Goal: Information Seeking & Learning: Learn about a topic

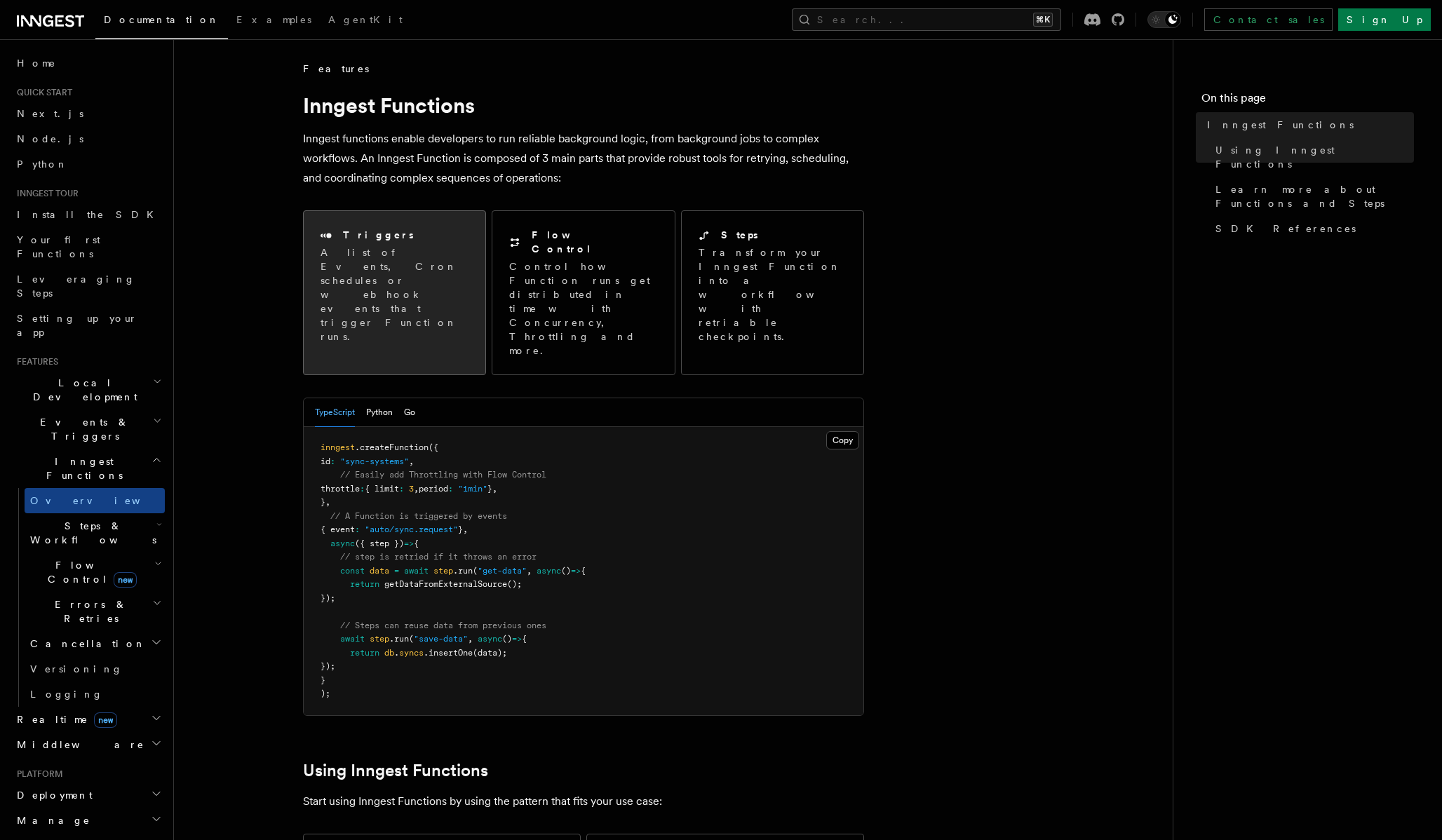
click at [379, 286] on p "A list of Events, Cron schedules or webhook events that trigger Function runs." at bounding box center [395, 294] width 148 height 98
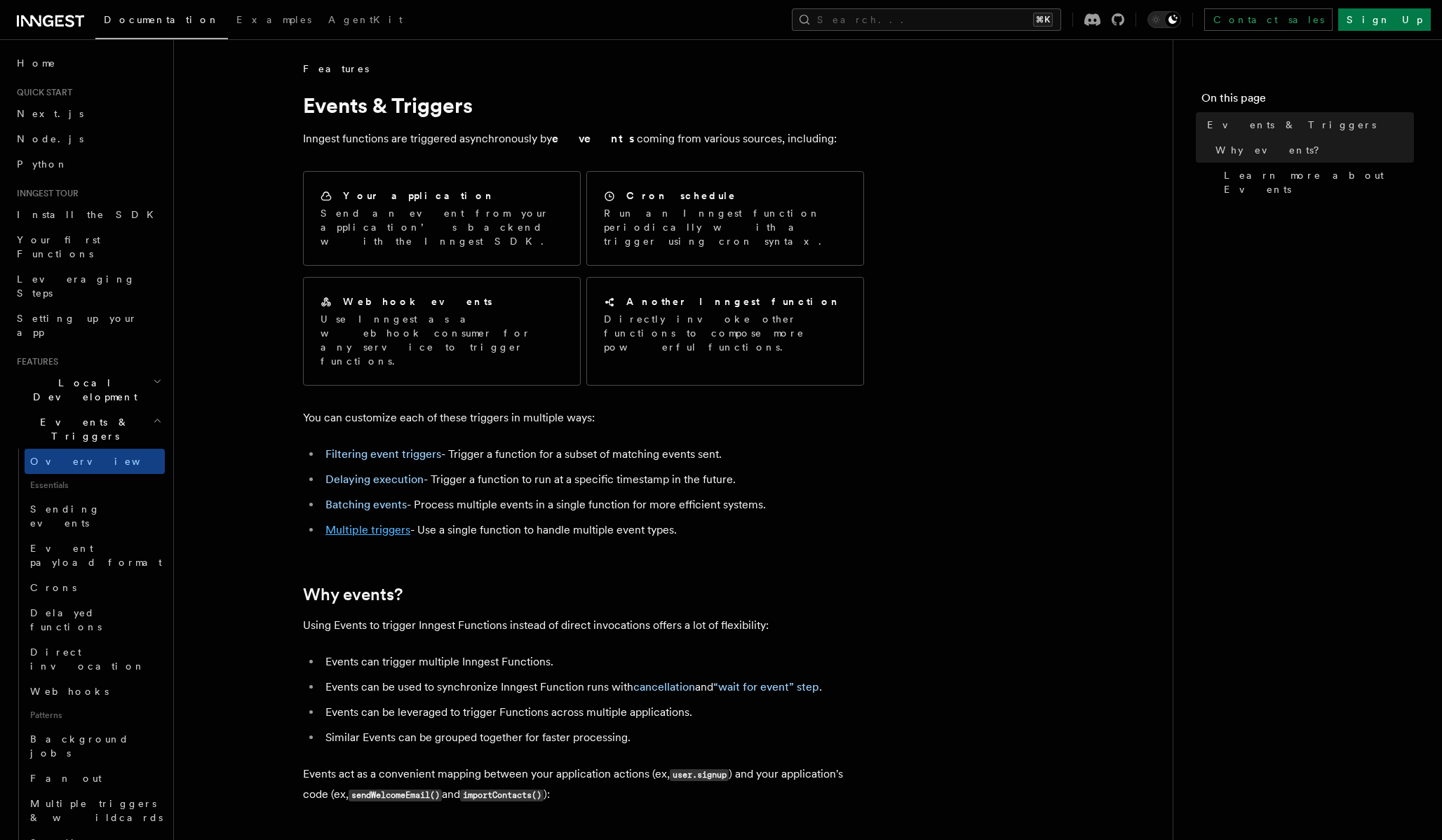
click at [389, 523] on link "Multiple triggers" at bounding box center [368, 530] width 85 height 13
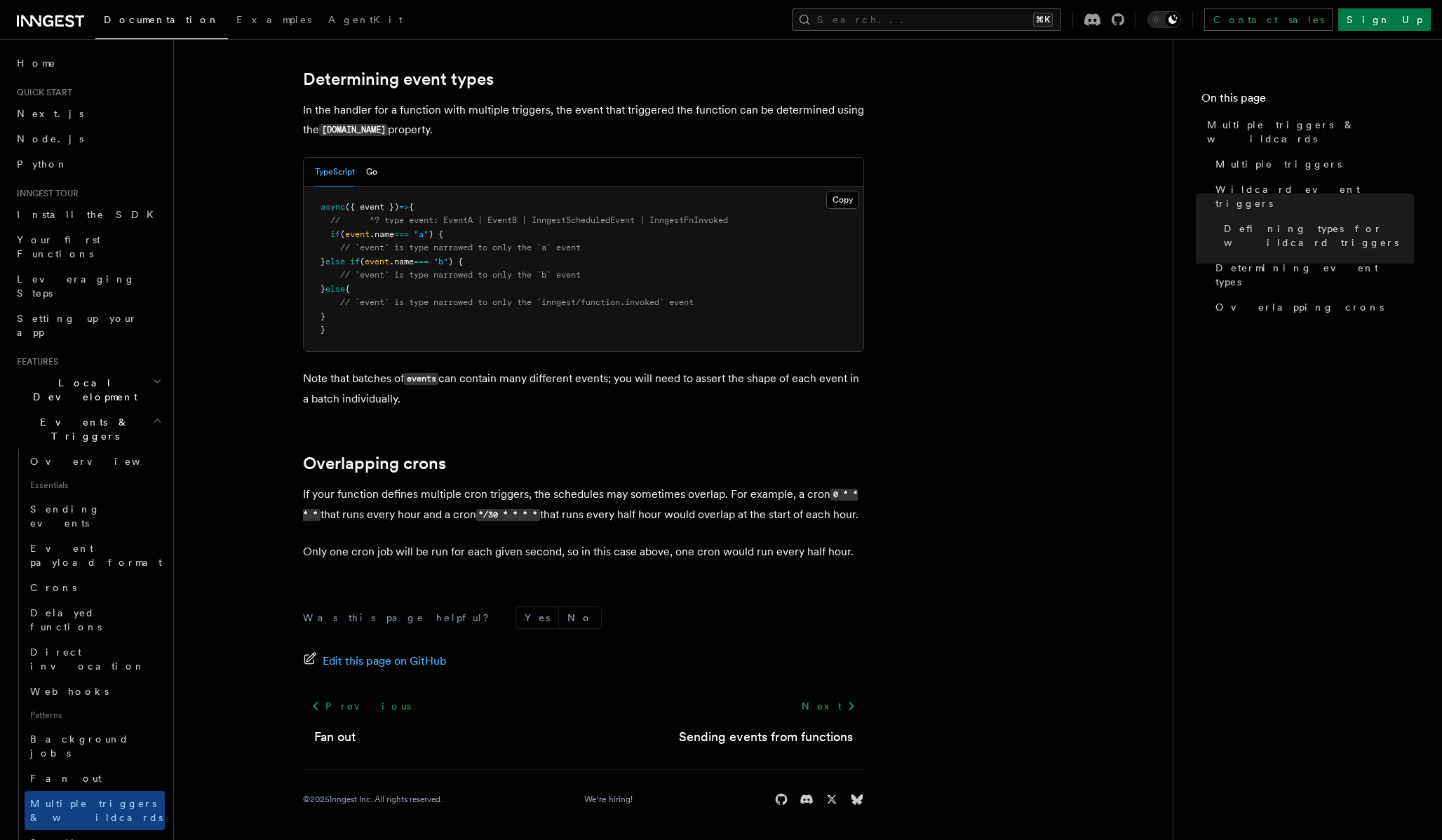
scroll to position [1392, 0]
click at [127, 837] on span "Sending events from functions" at bounding box center [83, 857] width 104 height 39
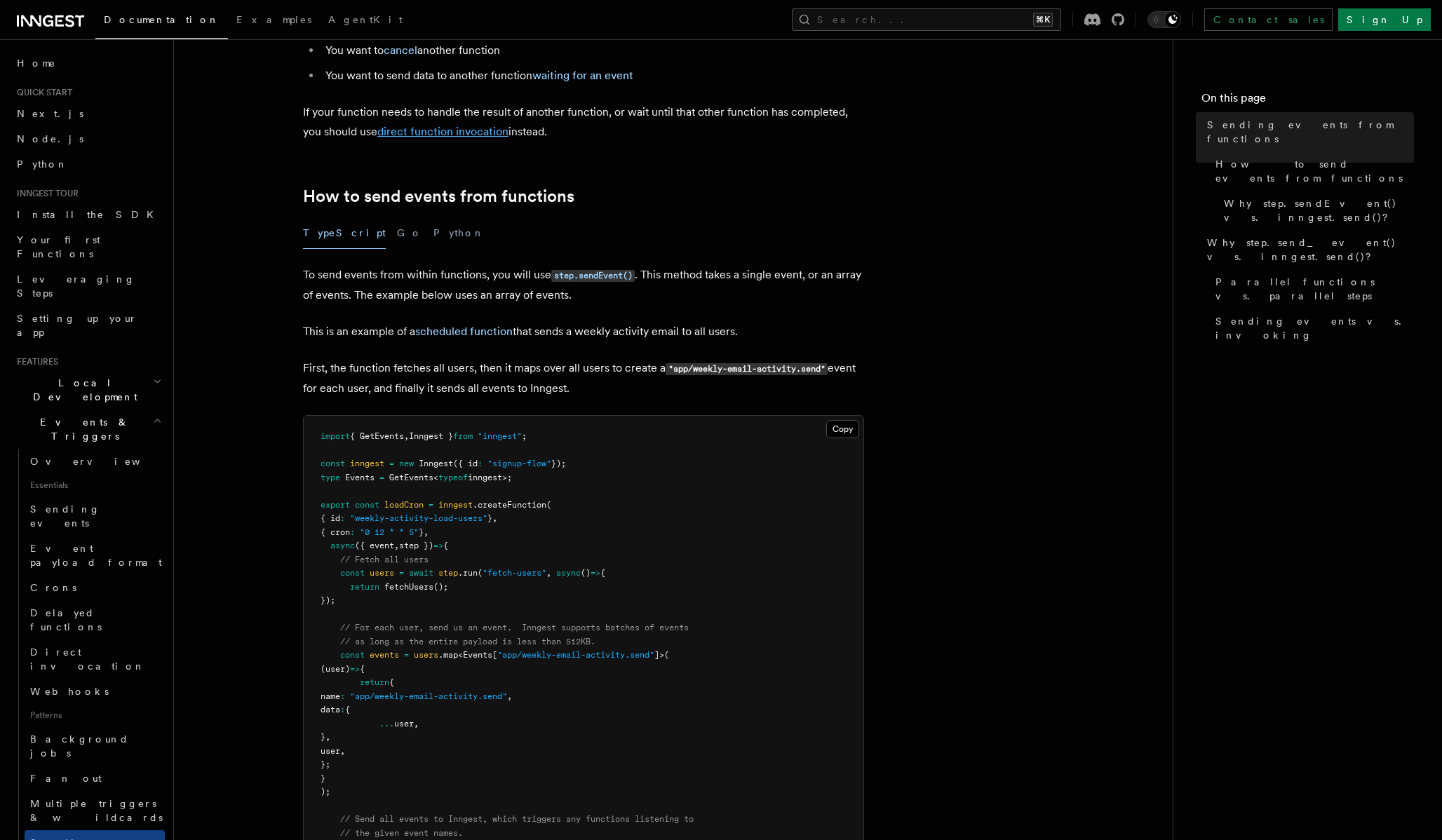
scroll to position [219, 0]
click at [477, 137] on link "direct function invocation" at bounding box center [442, 132] width 131 height 13
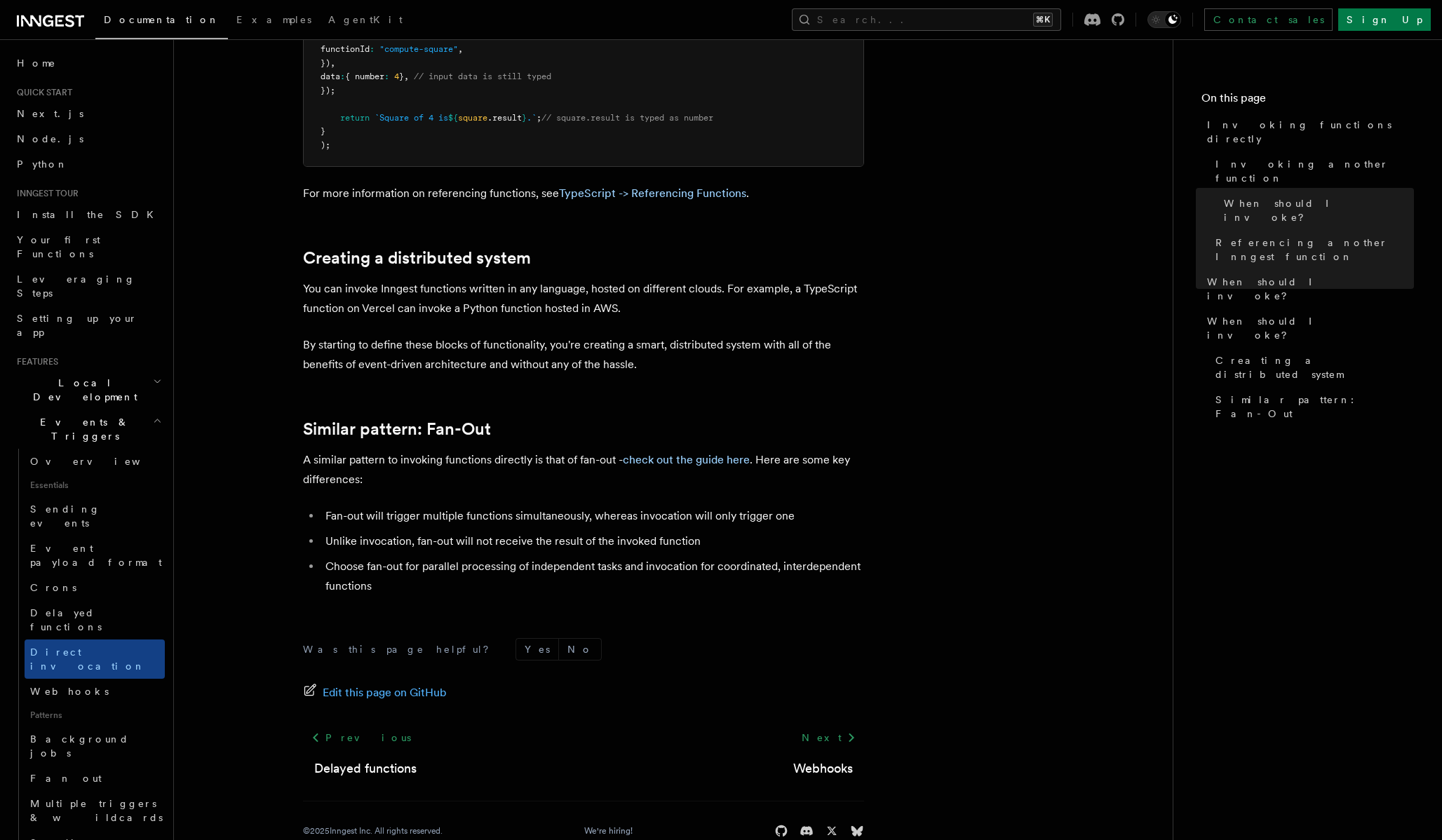
scroll to position [1754, 0]
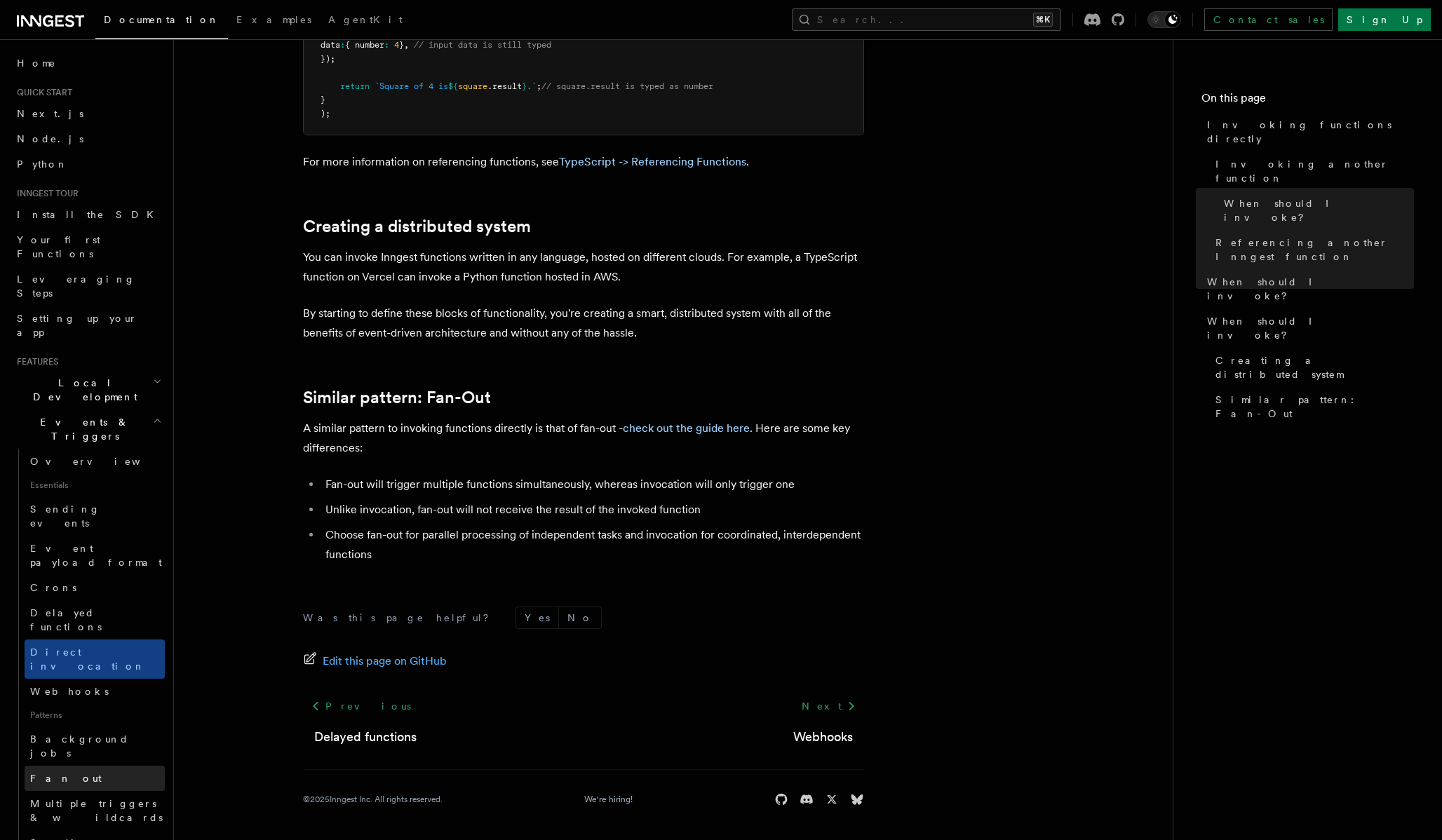
click at [54, 773] on span "Fan out" at bounding box center [66, 779] width 72 height 12
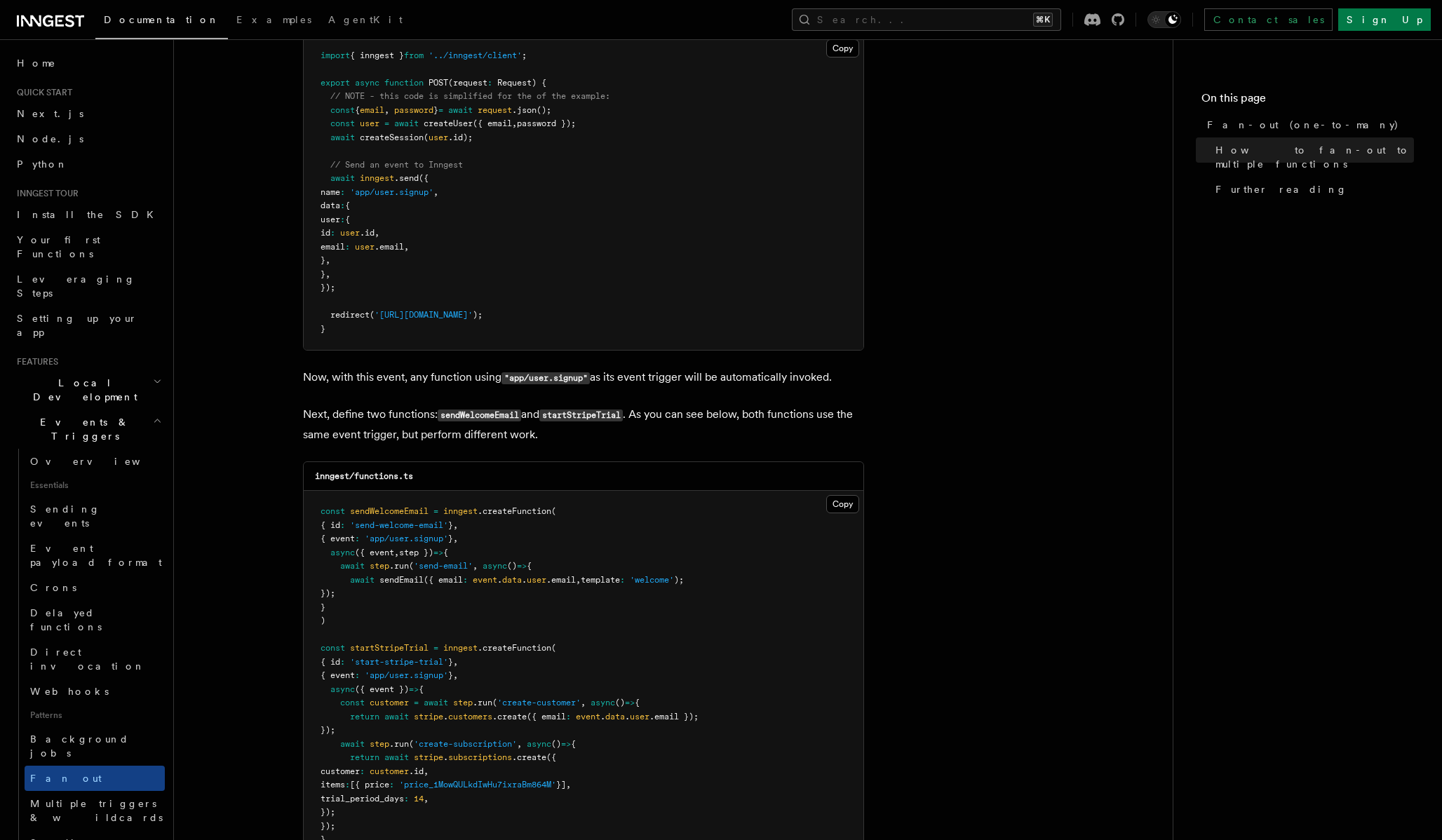
scroll to position [1314, 0]
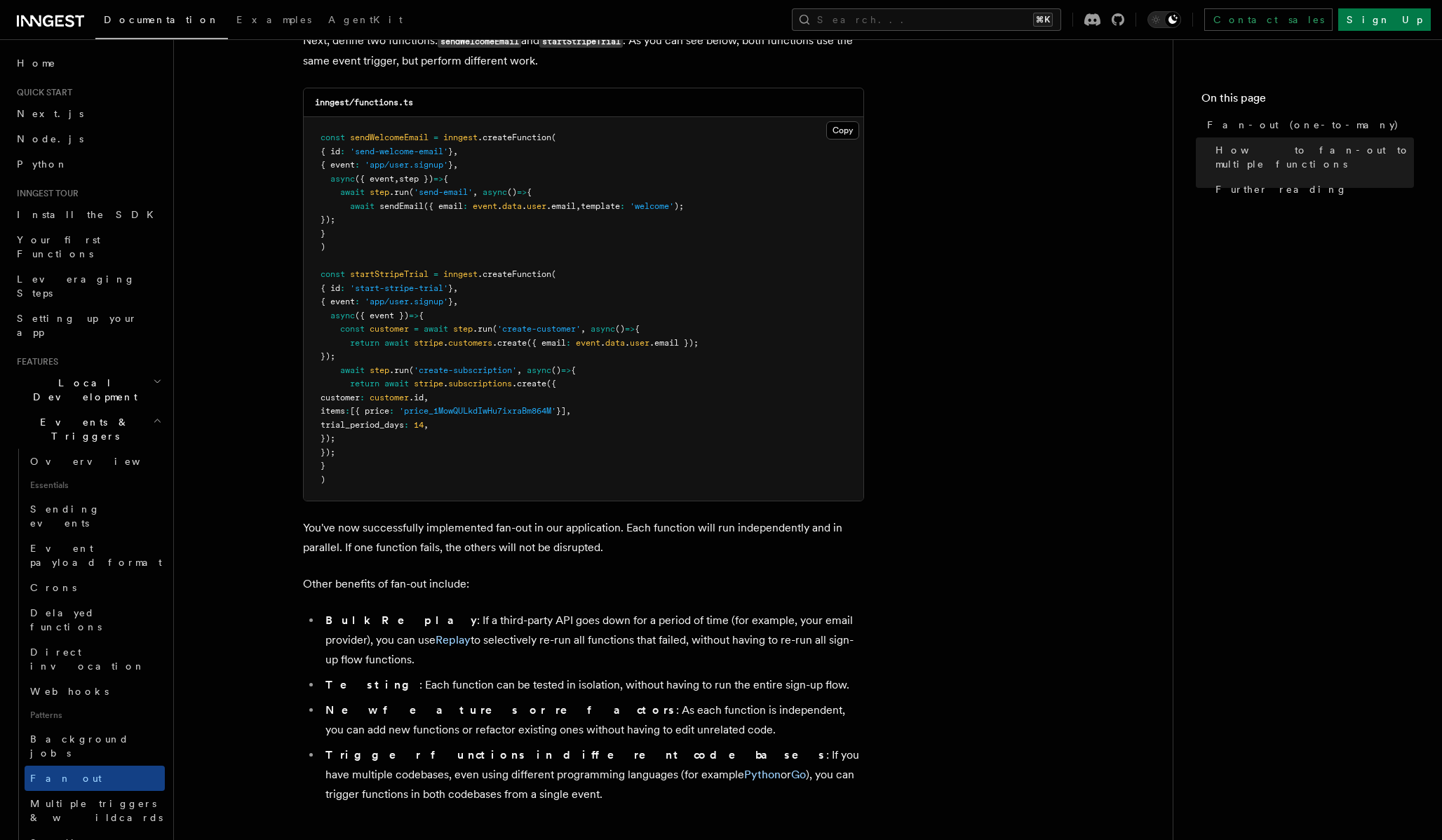
click at [1021, 22] on button "Search... ⌘K" at bounding box center [927, 20] width 269 height 22
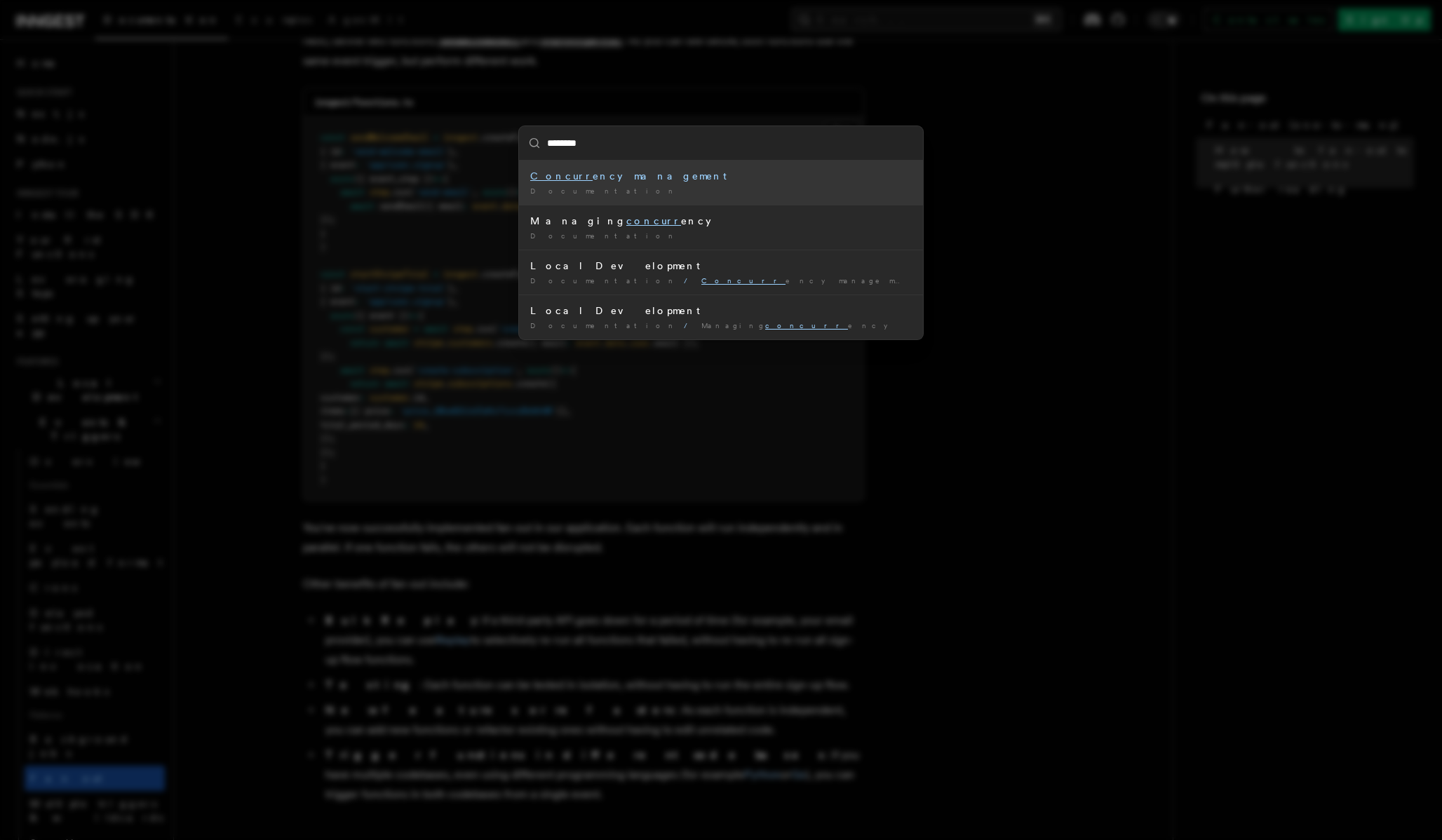
type input "*********"
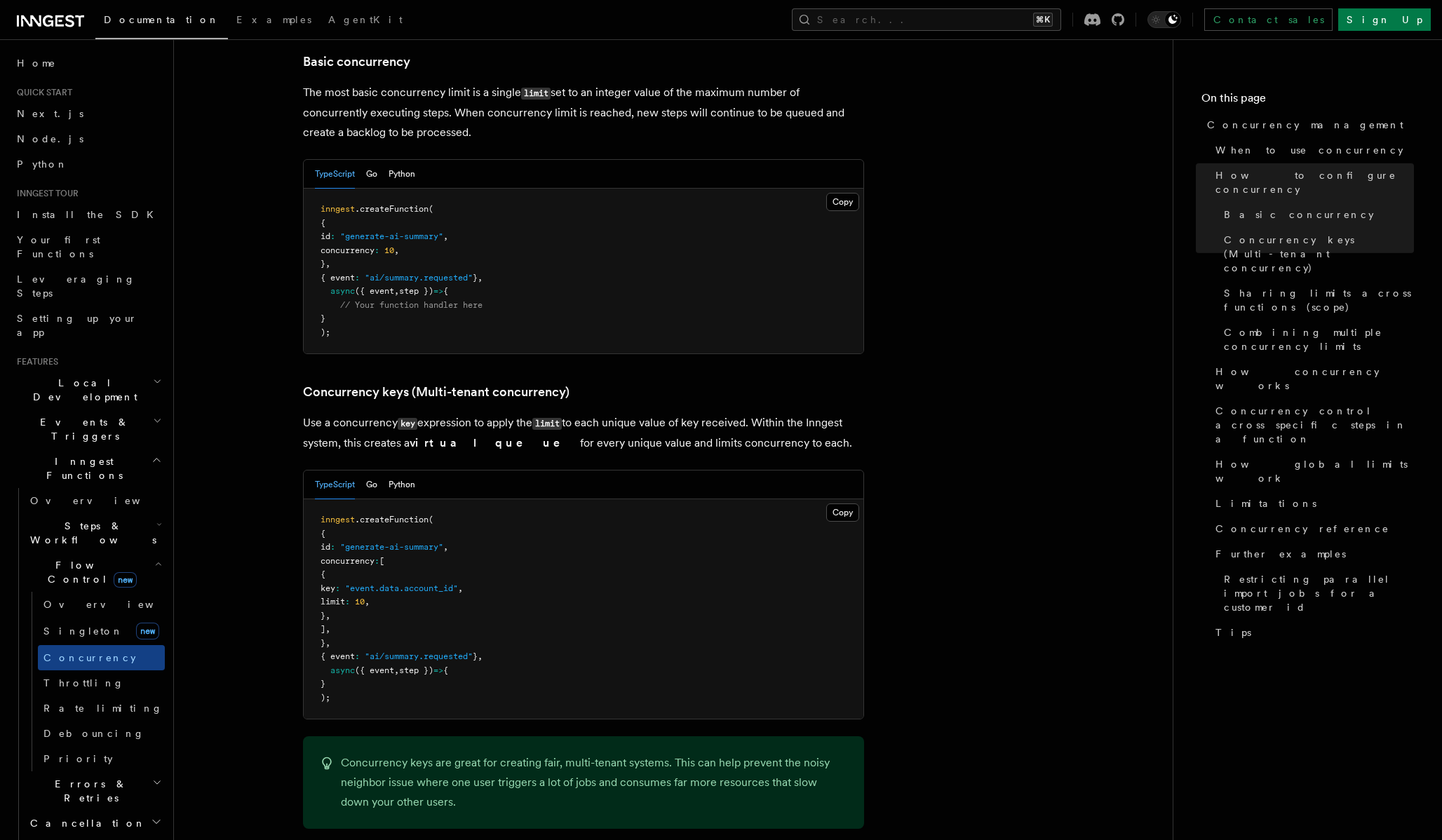
scroll to position [971, 0]
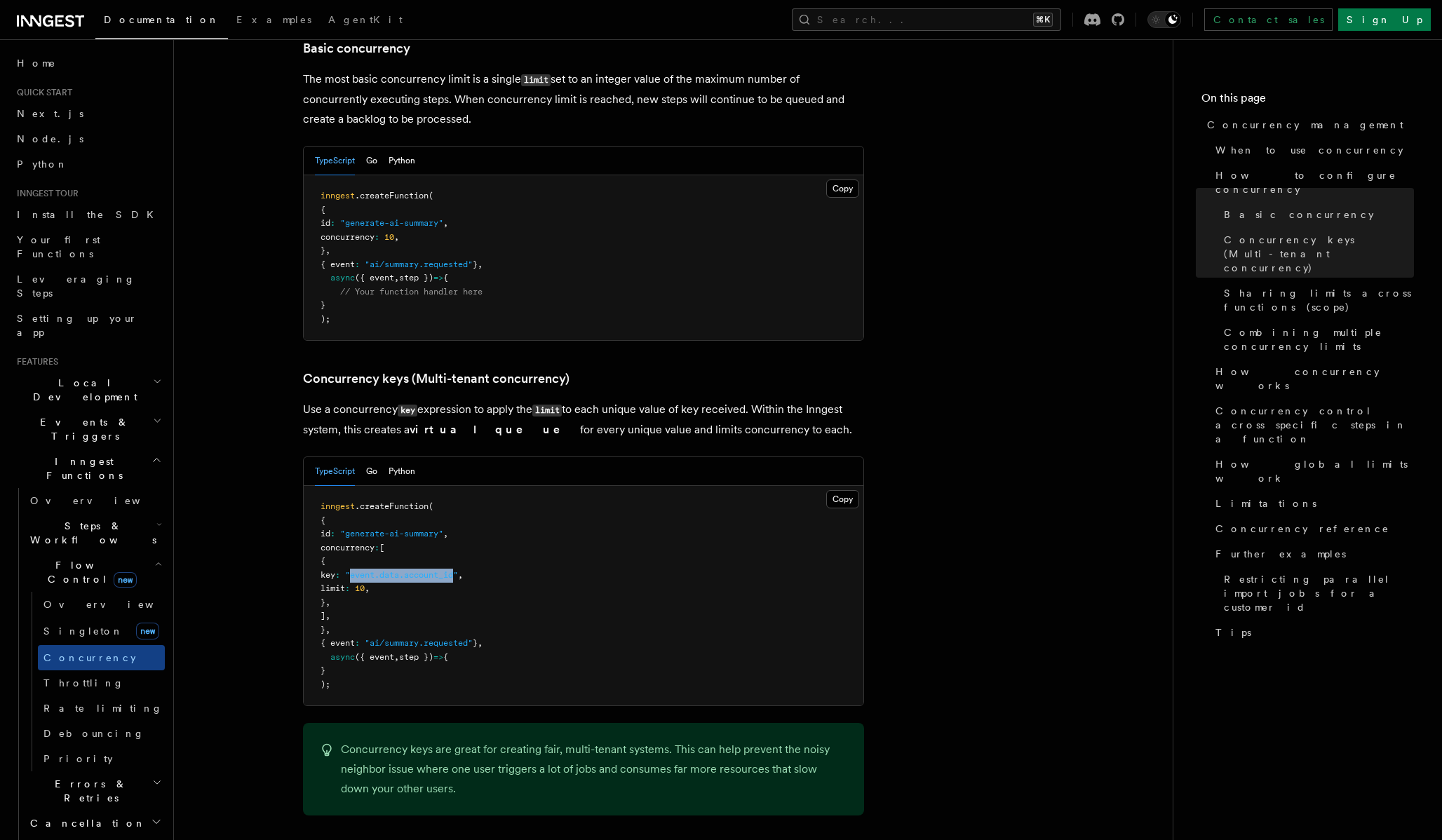
drag, startPoint x: 390, startPoint y: 519, endPoint x: 498, endPoint y: 519, distance: 108.0
click at [458, 570] on span ""event.data.account_id"" at bounding box center [402, 575] width 113 height 10
